Goal: Check status: Check status

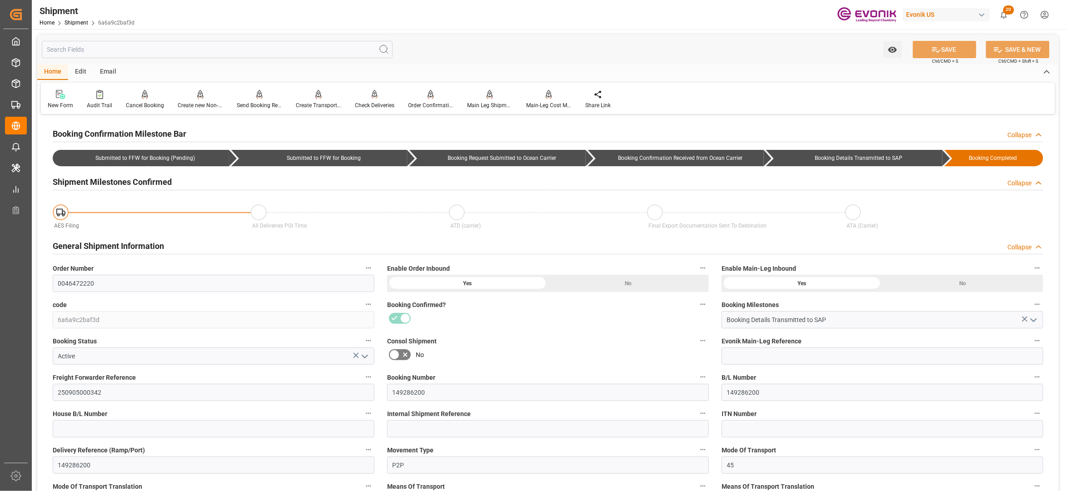
scroll to position [606, 0]
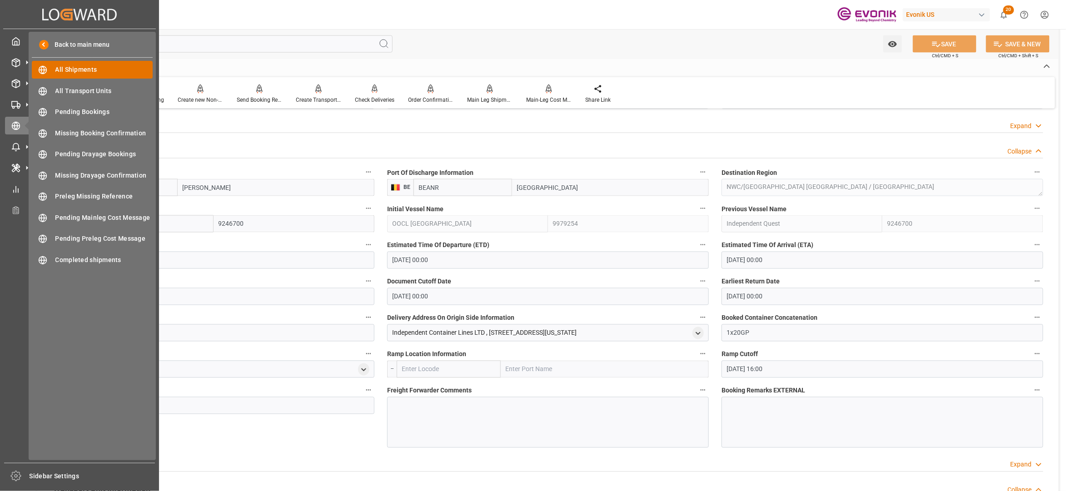
click at [85, 66] on span "All Shipments" at bounding box center [104, 70] width 98 height 10
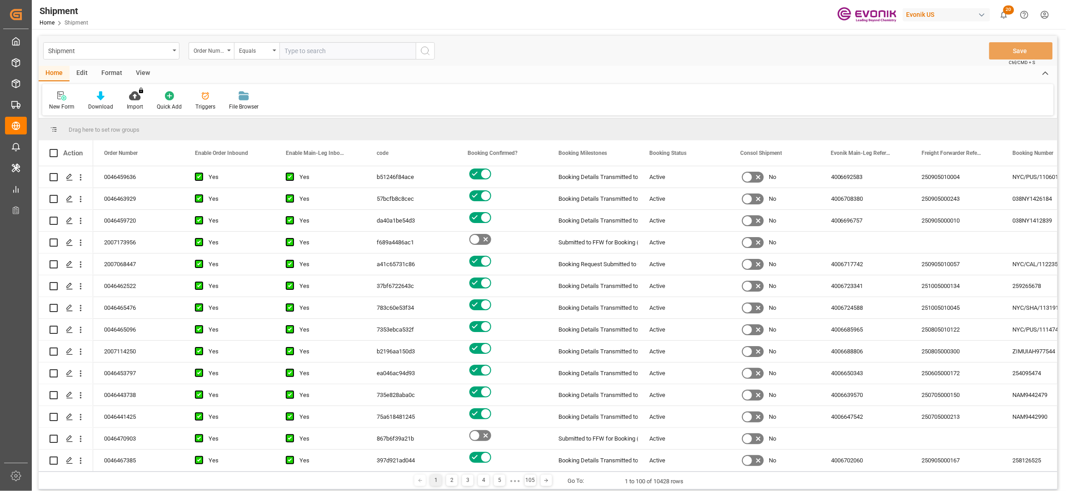
click at [291, 50] on input "text" at bounding box center [348, 50] width 136 height 17
drag, startPoint x: 351, startPoint y: 46, endPoint x: 324, endPoint y: 57, distance: 29.8
click at [326, 57] on input "46472231" at bounding box center [348, 50] width 136 height 17
click at [285, 48] on input "46472231" at bounding box center [348, 50] width 136 height 17
type input "0046472231"
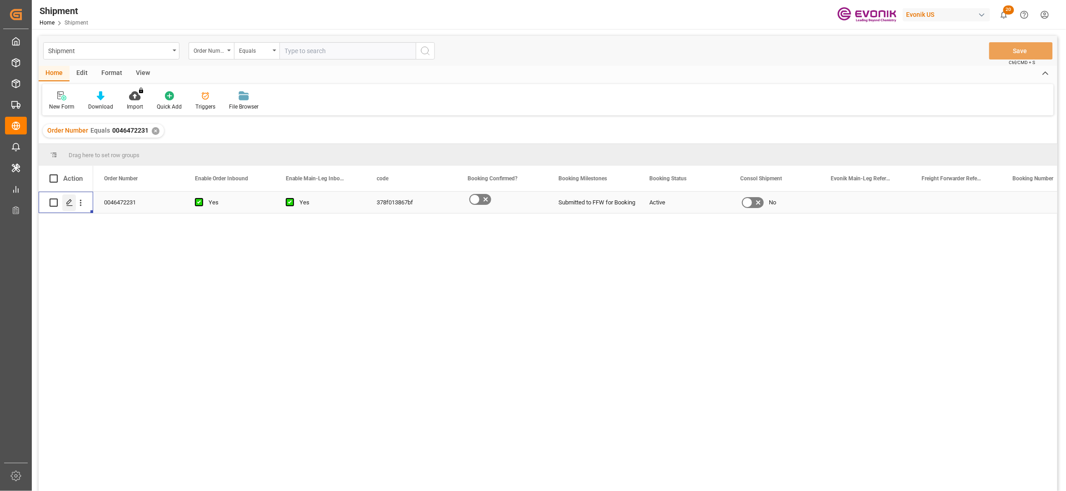
click at [69, 208] on div "Press SPACE to select this row." at bounding box center [69, 203] width 14 height 17
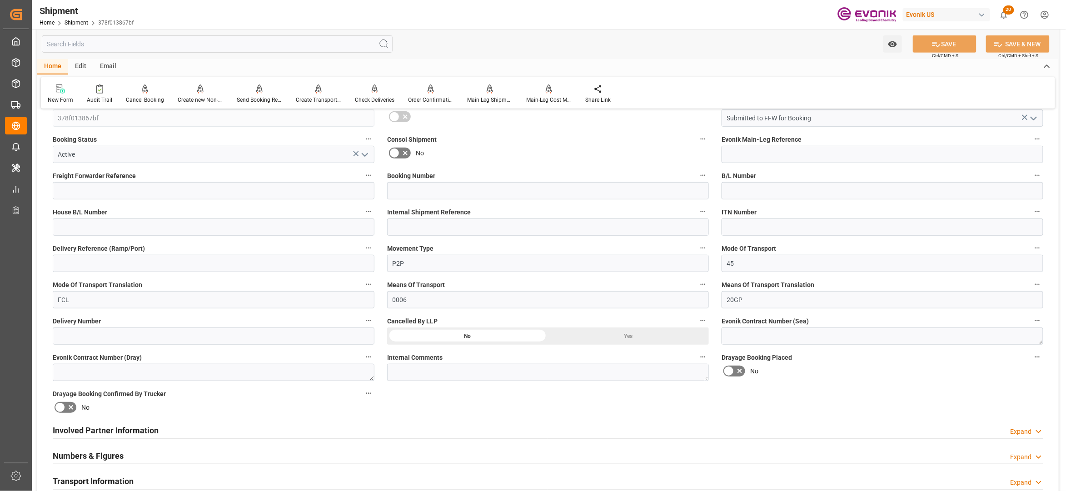
scroll to position [404, 0]
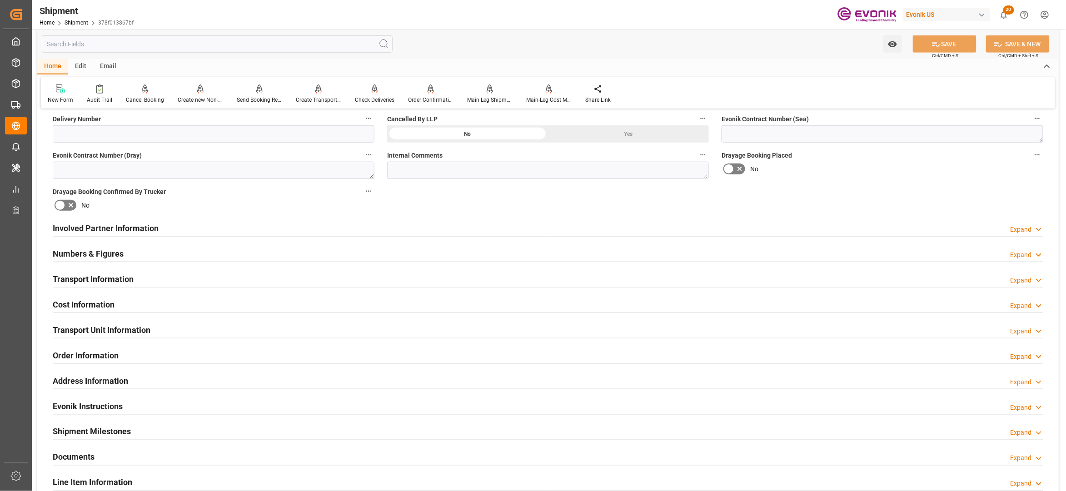
click at [213, 229] on div "Involved Partner Information Expand" at bounding box center [548, 227] width 991 height 17
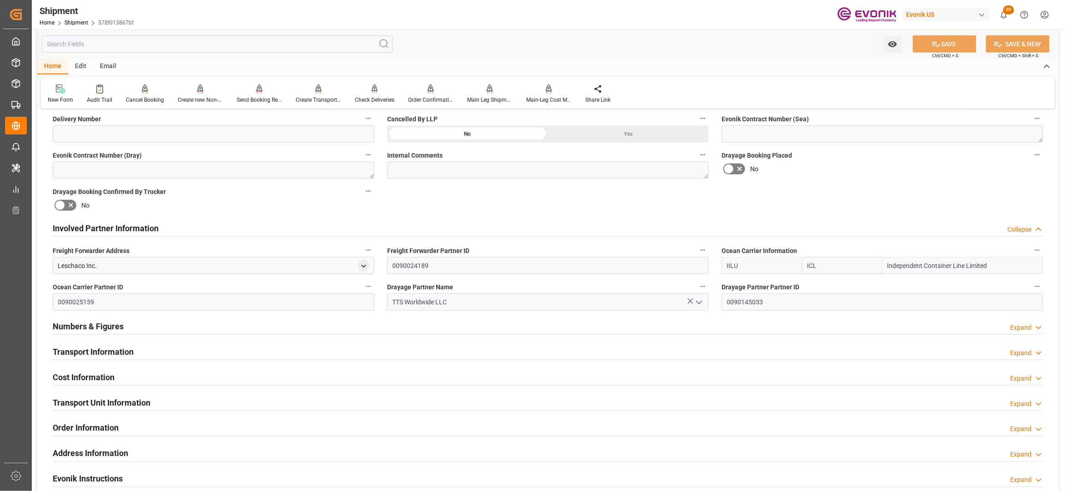
scroll to position [606, 0]
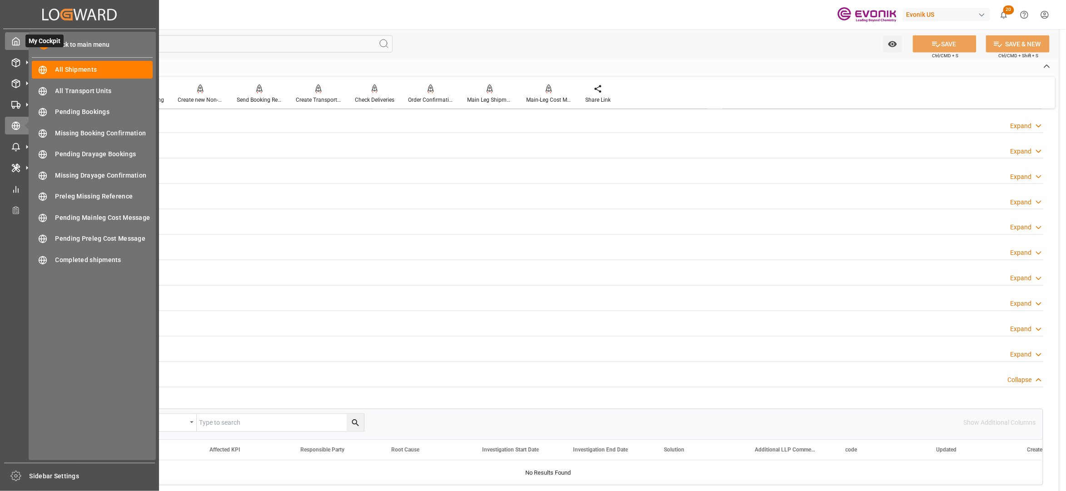
click at [16, 39] on icon at bounding box center [15, 41] width 9 height 9
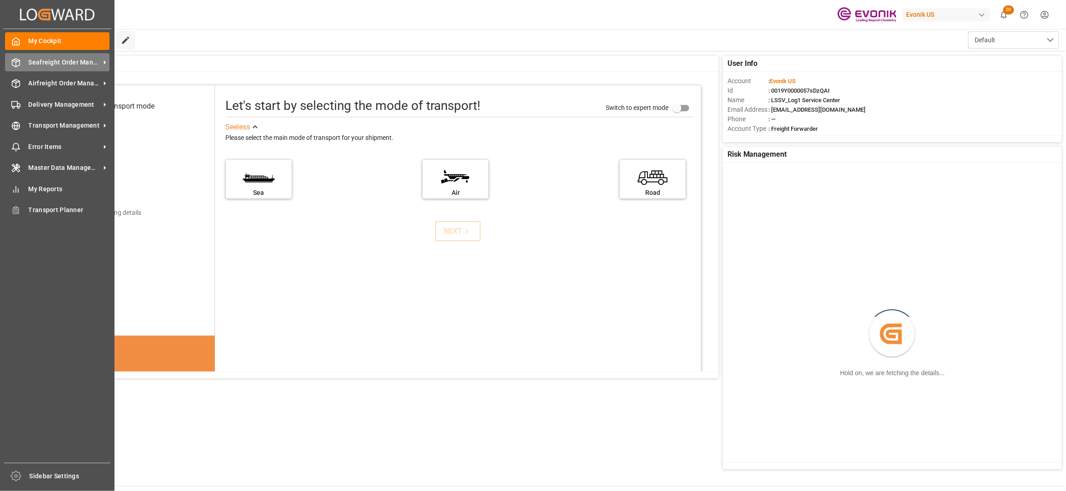
click at [41, 62] on span "Seafreight Order Management" at bounding box center [65, 63] width 72 height 10
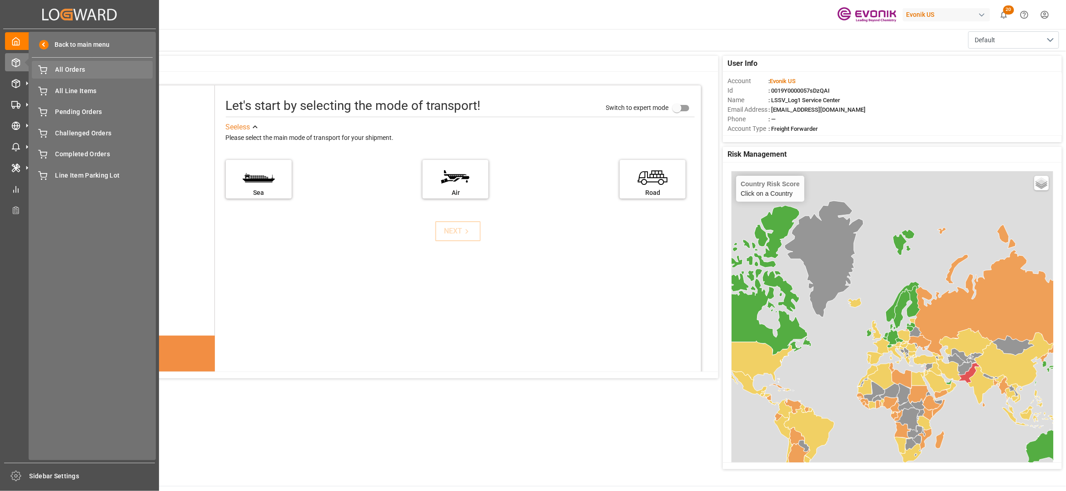
click at [62, 70] on span "All Orders" at bounding box center [104, 70] width 98 height 10
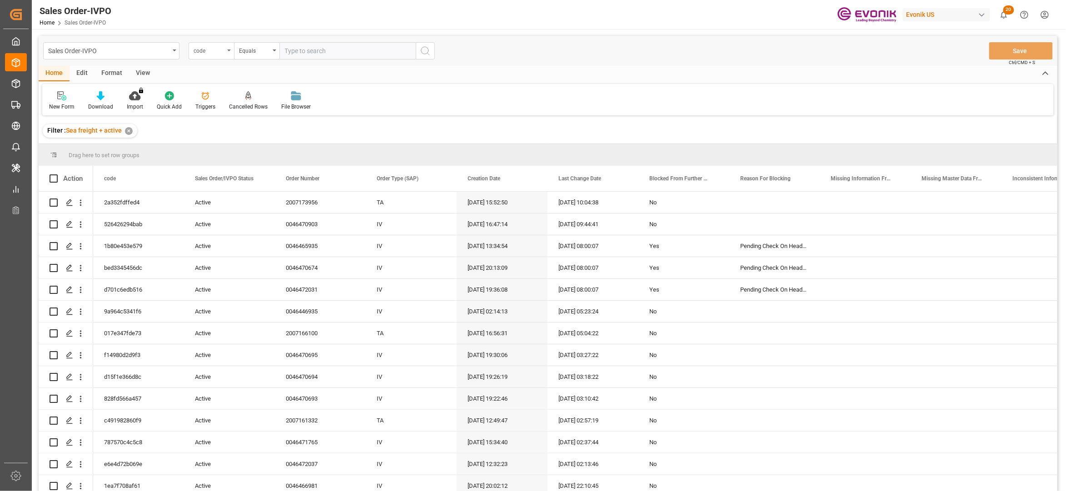
click at [217, 52] on div "code" at bounding box center [209, 50] width 31 height 10
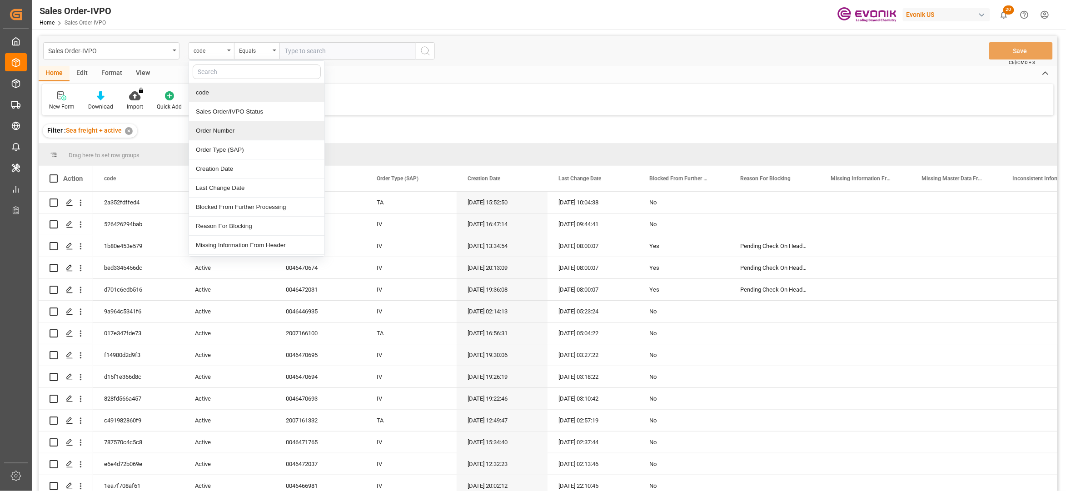
click at [226, 130] on div "Order Number" at bounding box center [256, 130] width 135 height 19
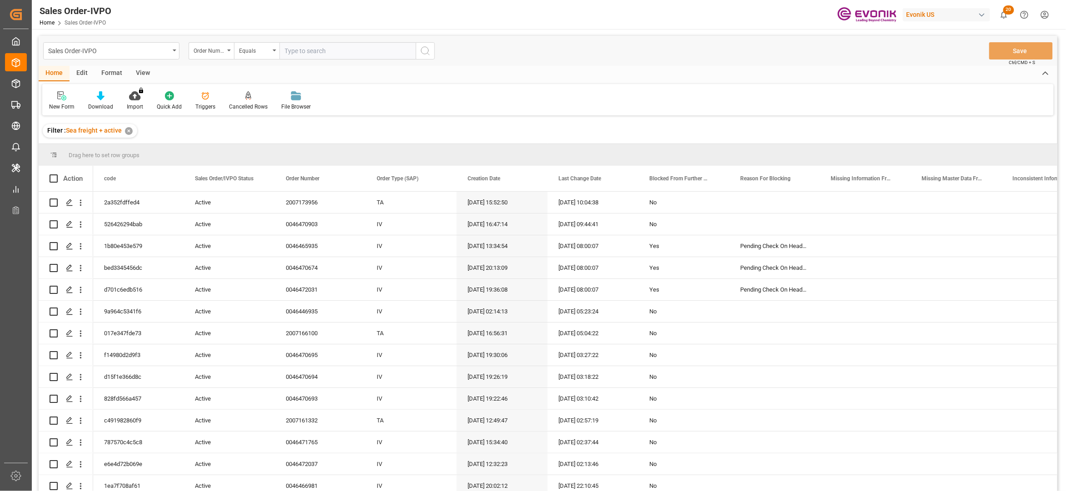
click at [300, 50] on input "text" at bounding box center [348, 50] width 136 height 17
paste input "46472231"
click at [288, 51] on input "46472231" at bounding box center [348, 50] width 136 height 17
type input "0046472231"
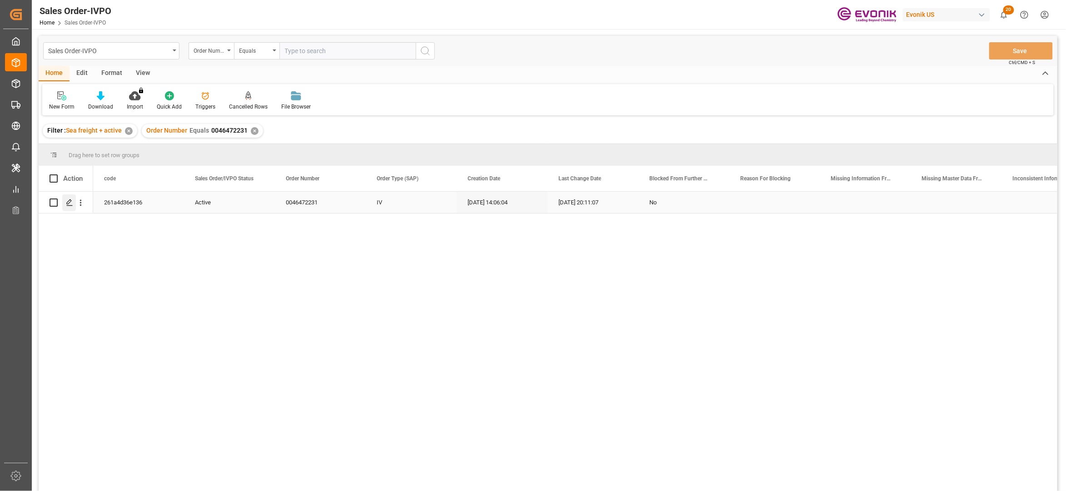
click at [68, 197] on div "Press SPACE to select this row." at bounding box center [69, 203] width 14 height 17
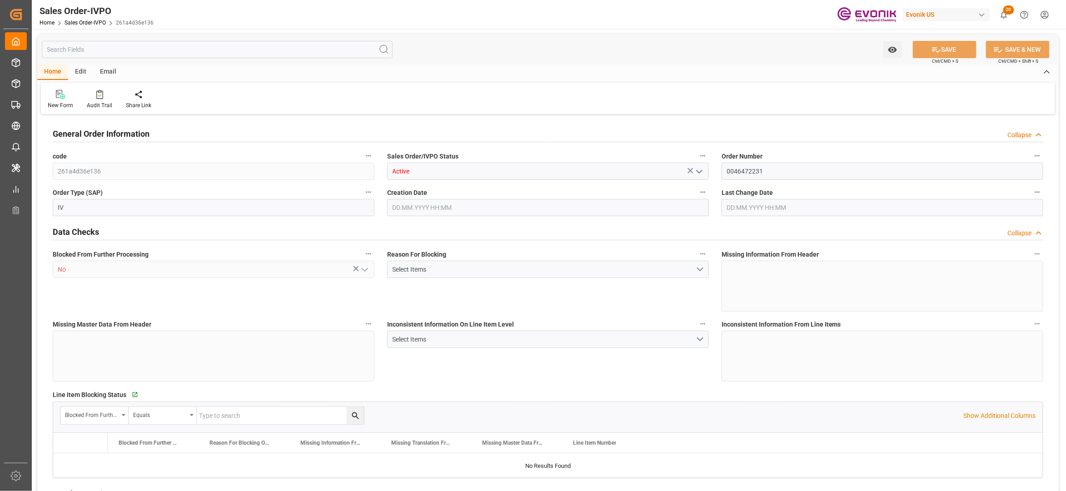
type input "BEANR"
type input "0"
type input "1"
type input "2"
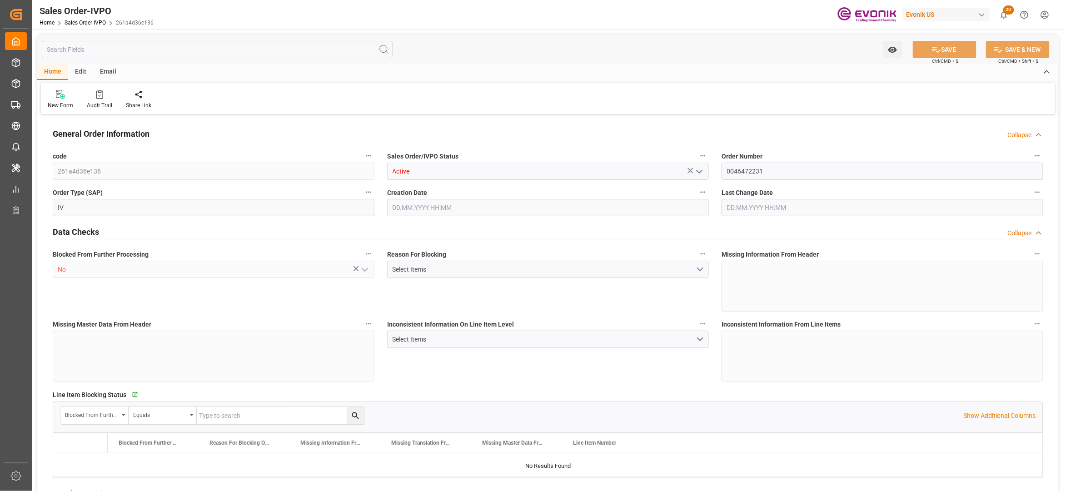
type input "15037.6"
type input "44.4052"
type input "17000"
type input "30"
type input "[DATE] 14:06"
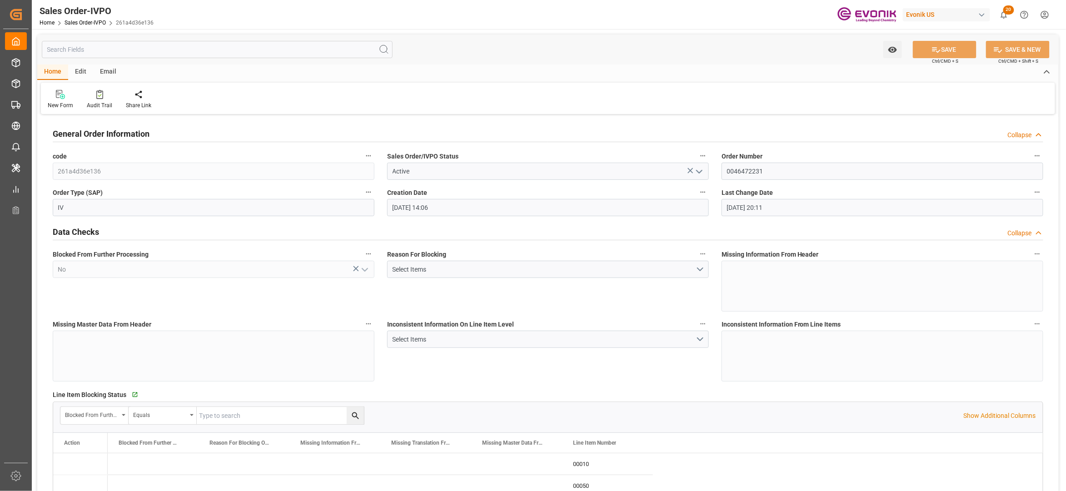
type input "[DATE] 20:11"
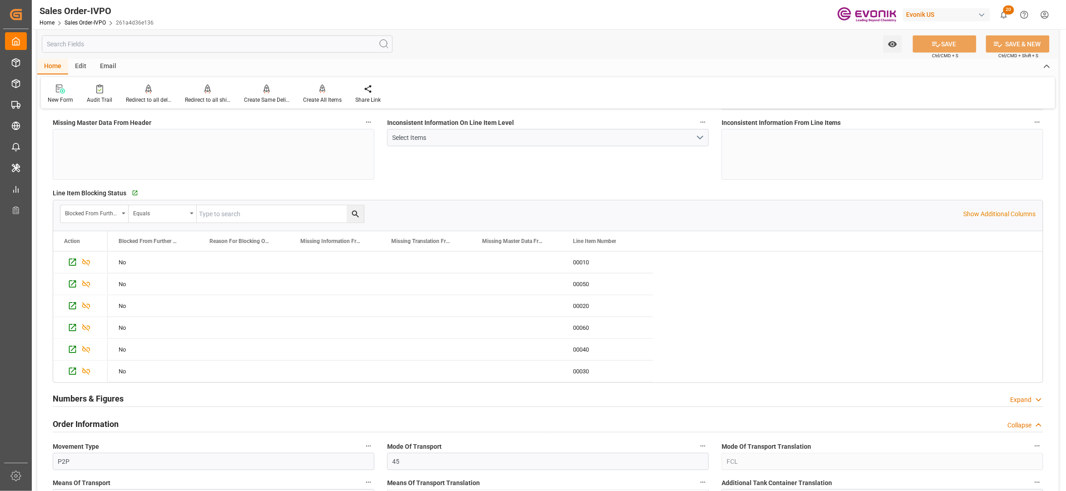
scroll to position [404, 0]
